Goal: Task Accomplishment & Management: Complete application form

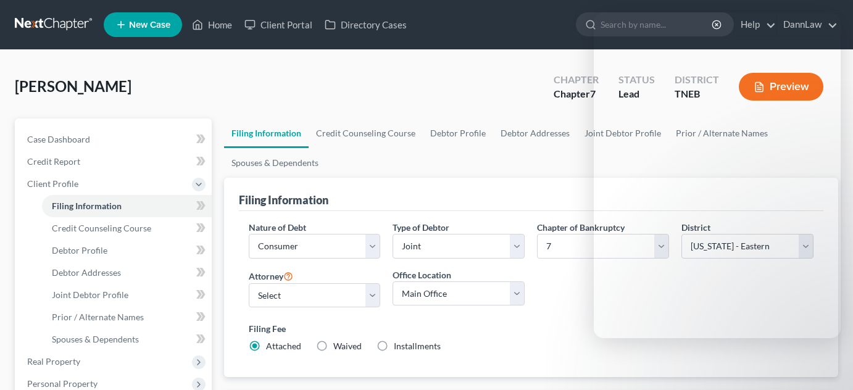
select select "1"
select select "0"
select select "74"
select select "44"
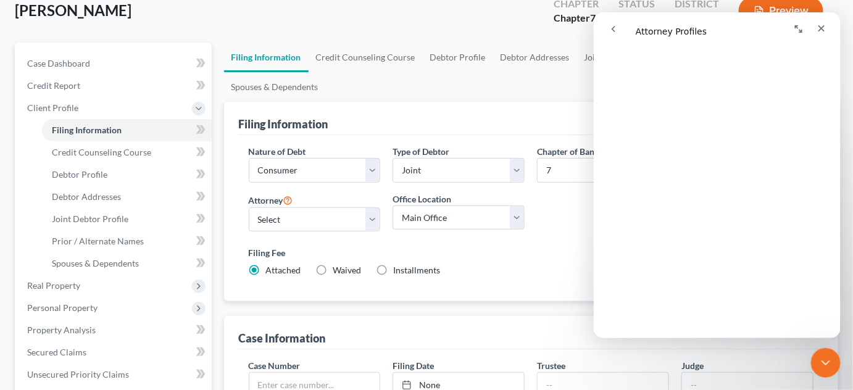
scroll to position [168, 0]
click at [826, 26] on div "Close" at bounding box center [821, 28] width 22 height 22
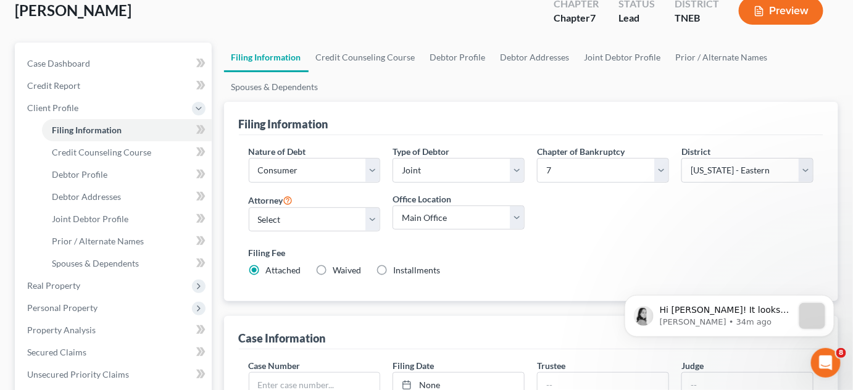
scroll to position [0, 0]
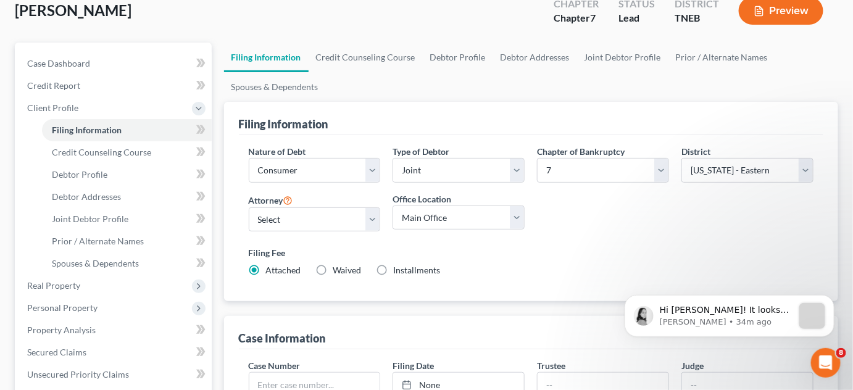
click at [379, 25] on div "[PERSON_NAME] Upgraded Chapter Chapter 7 Status Lead District TNEB Preview" at bounding box center [427, 16] width 824 height 54
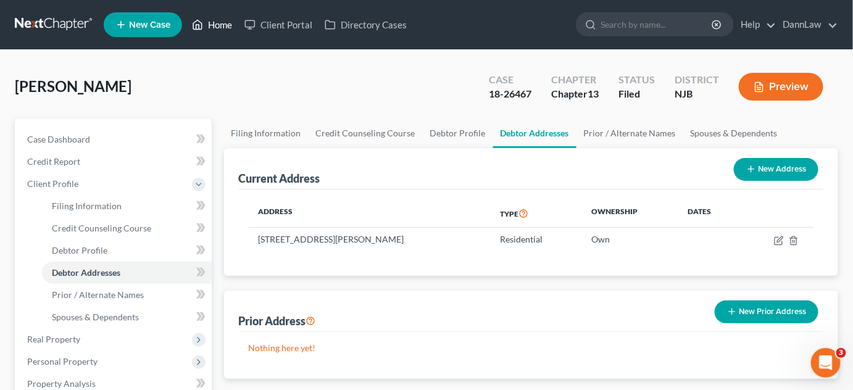
click at [224, 27] on link "Home" at bounding box center [212, 25] width 52 height 22
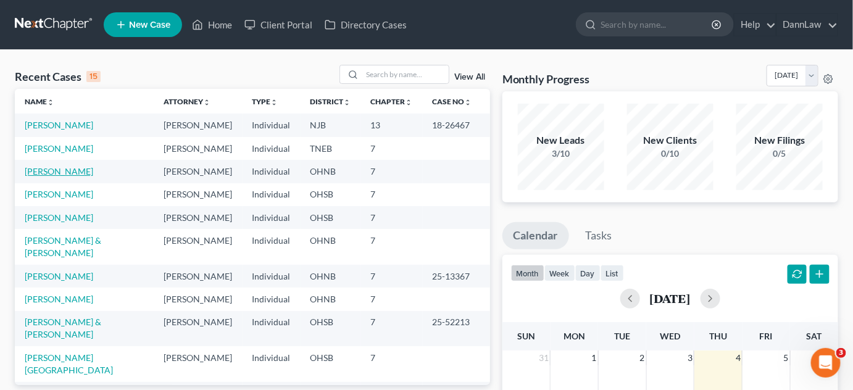
click at [60, 169] on link "[PERSON_NAME]" at bounding box center [59, 171] width 69 height 10
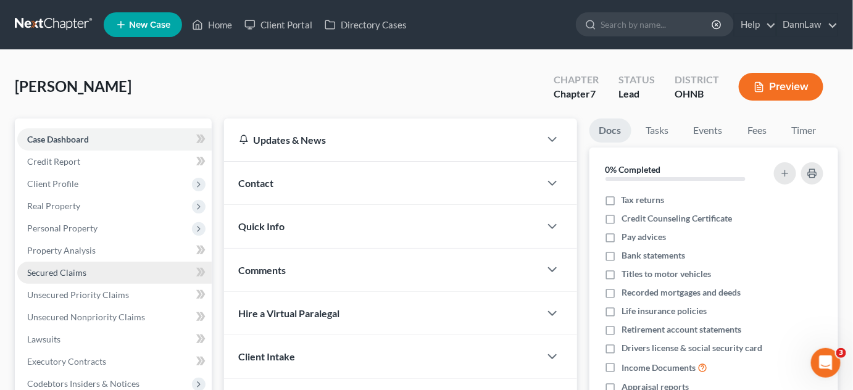
click at [74, 269] on span "Secured Claims" at bounding box center [56, 272] width 59 height 10
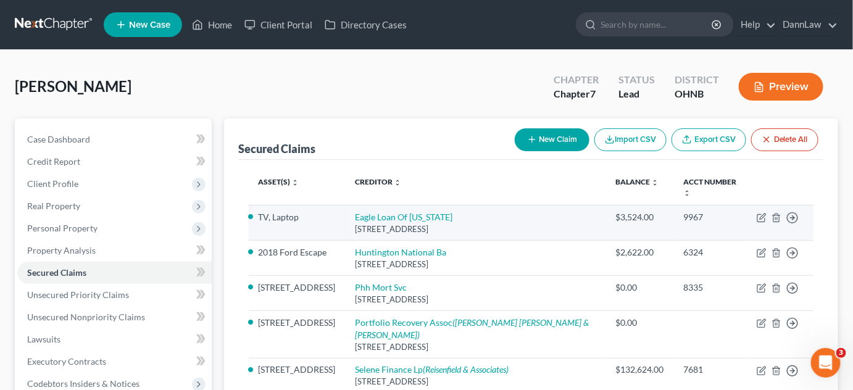
click at [408, 205] on td "Eagle Loan Of Ohio 633 Chestnut Commons Dr, Elyria, OH 44035" at bounding box center [476, 222] width 261 height 35
click at [410, 212] on link "Eagle Loan Of Ohio" at bounding box center [405, 217] width 98 height 10
select select "36"
select select "2"
select select "0"
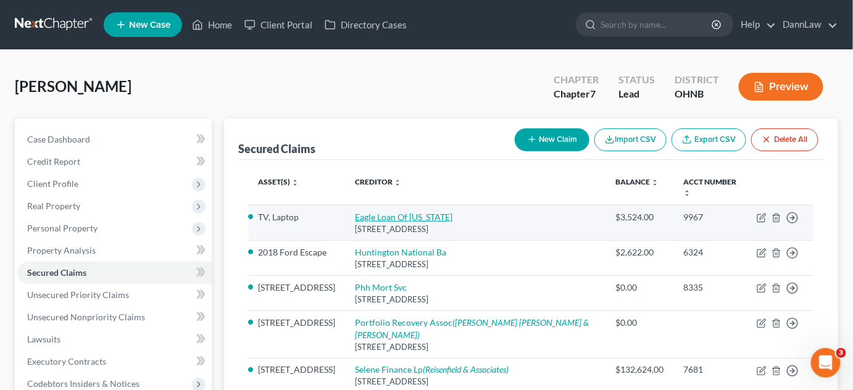
select select "0"
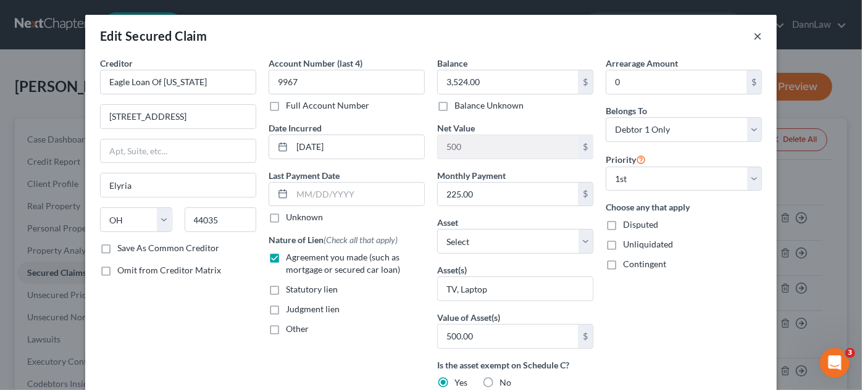
click at [753, 40] on button "×" at bounding box center [757, 35] width 9 height 15
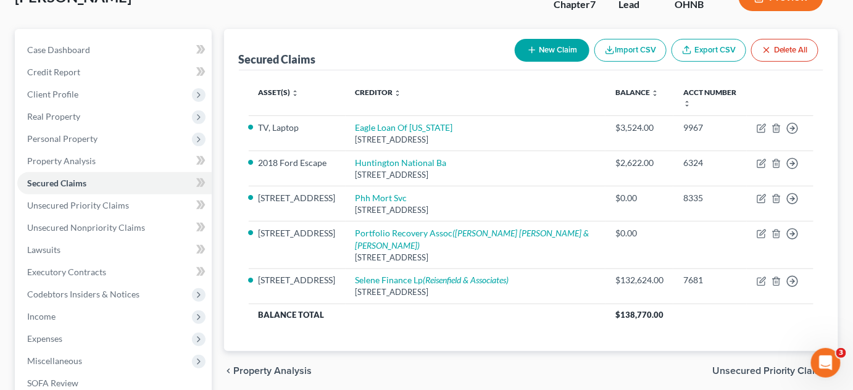
scroll to position [112, 0]
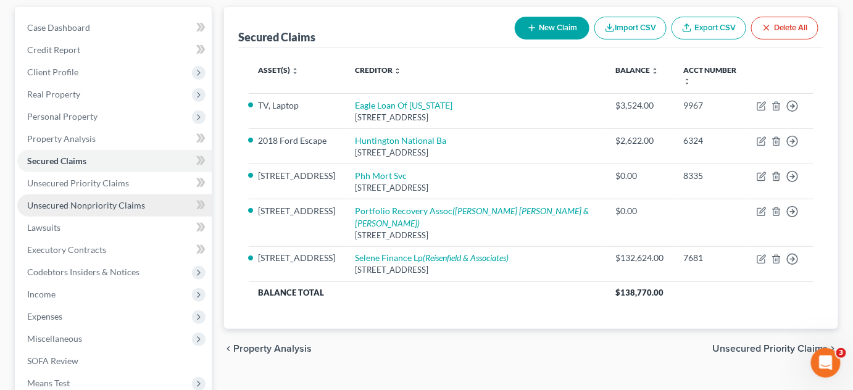
click at [96, 200] on span "Unsecured Nonpriority Claims" at bounding box center [86, 205] width 118 height 10
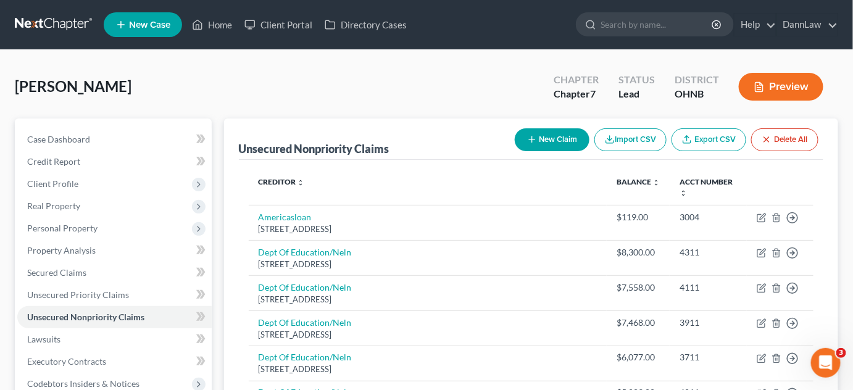
click at [390, 139] on div "Unsecured Nonpriority Claims New Claim Import CSV Export CSV Delete All" at bounding box center [531, 139] width 585 height 41
click at [403, 124] on div "Unsecured Nonpriority Claims New Claim Import CSV Export CSV Delete All" at bounding box center [531, 139] width 585 height 41
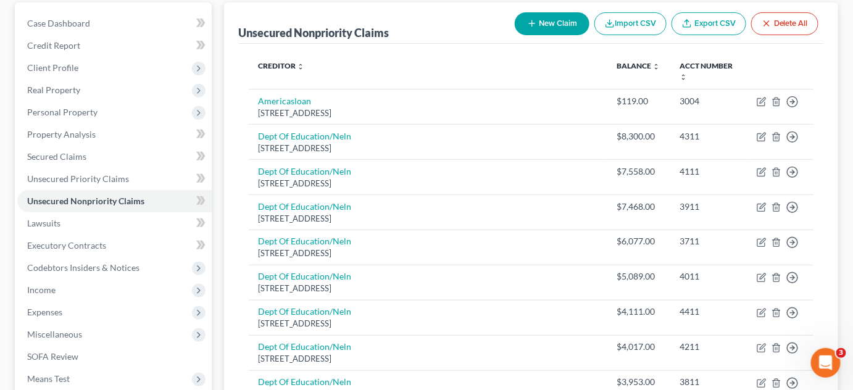
scroll to position [115, 0]
